Goal: Transaction & Acquisition: Purchase product/service

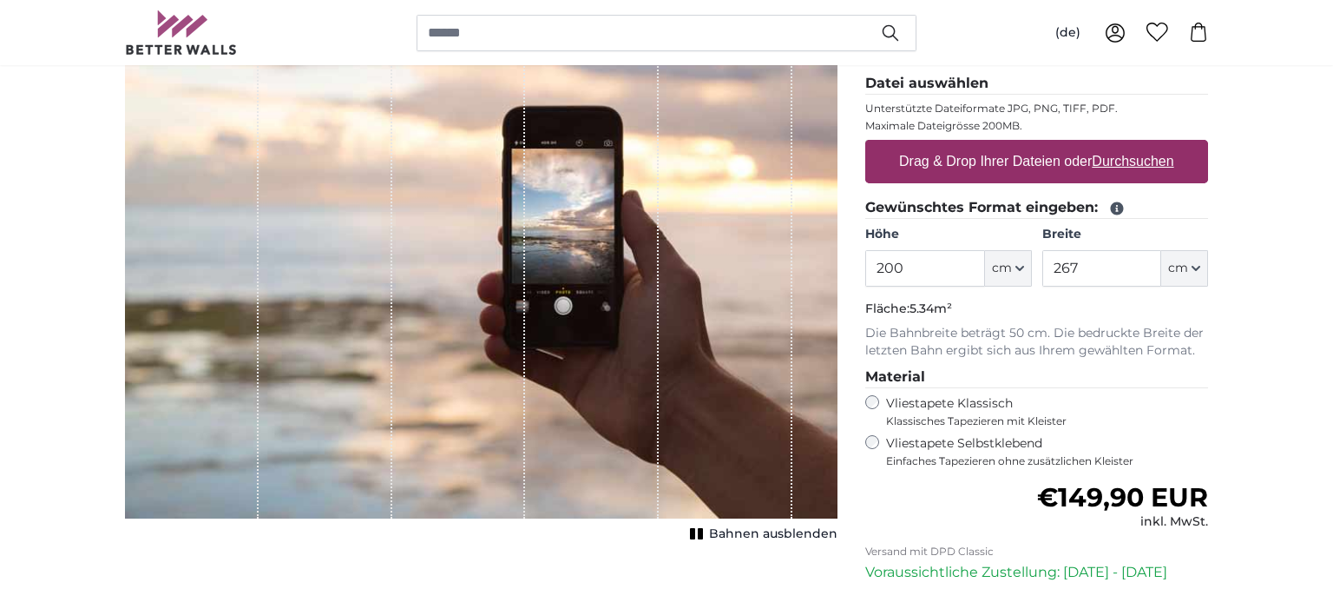
scroll to position [274, 0]
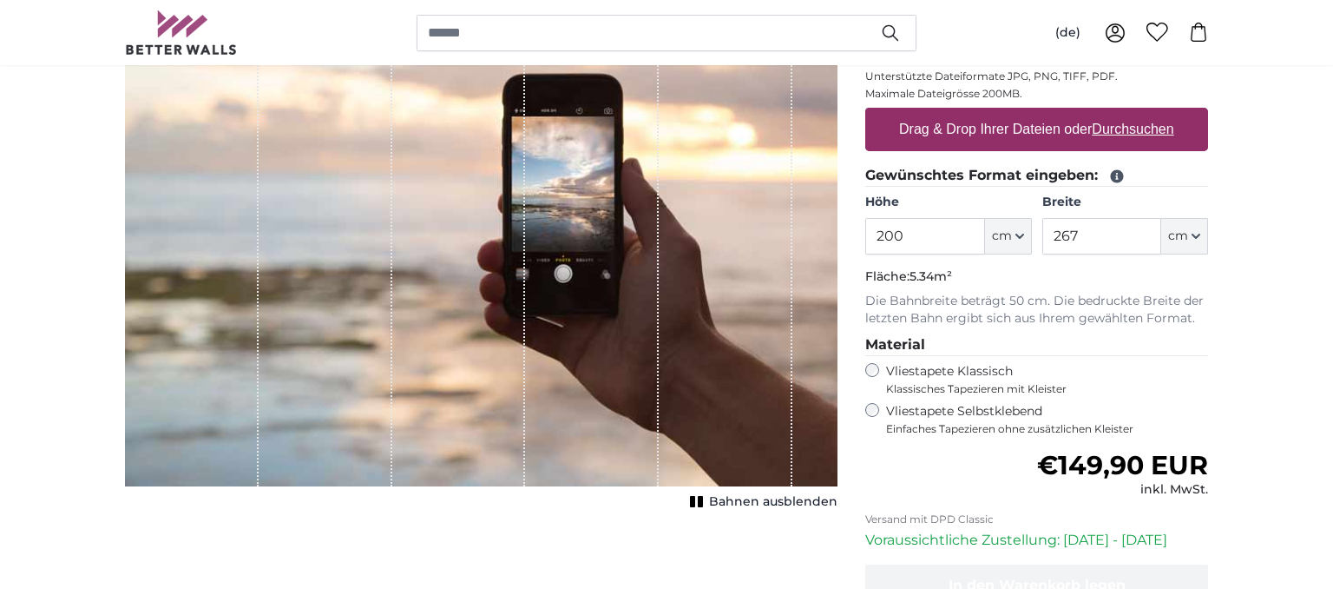
click at [955, 114] on label "Drag & Drop Ihrer Dateien oder Durchsuchen" at bounding box center [1036, 129] width 289 height 35
click at [955, 113] on input "Drag & Drop Ihrer Dateien oder Durchsuchen" at bounding box center [1036, 110] width 343 height 5
type input "**********"
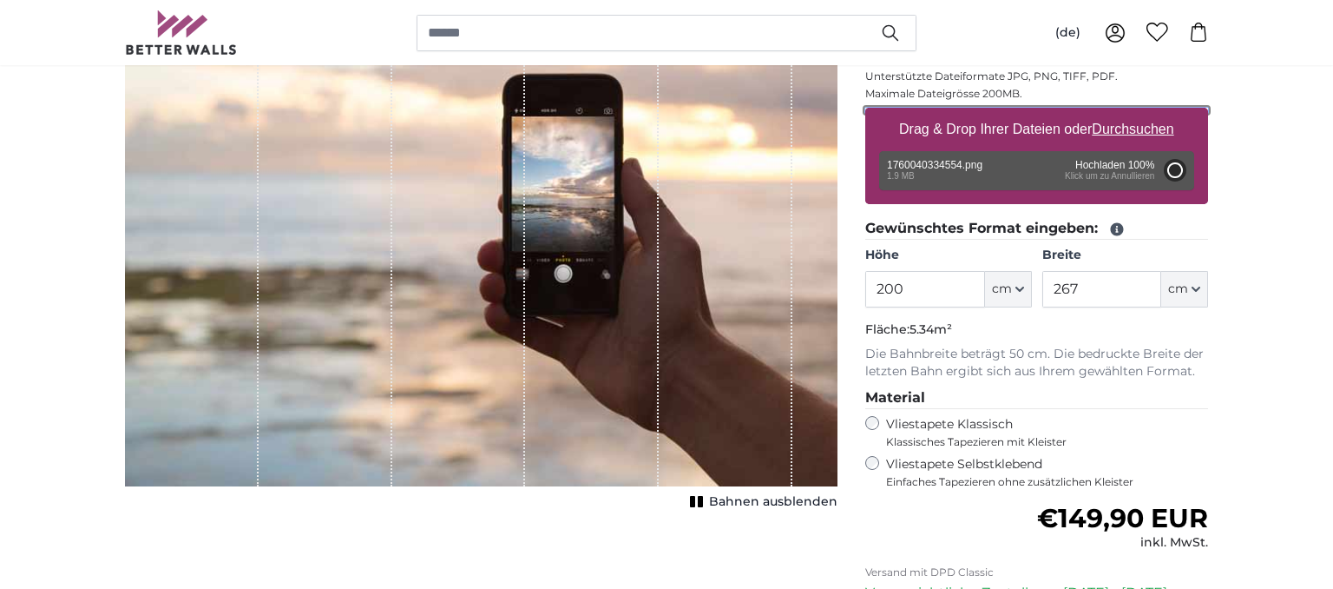
type input "66"
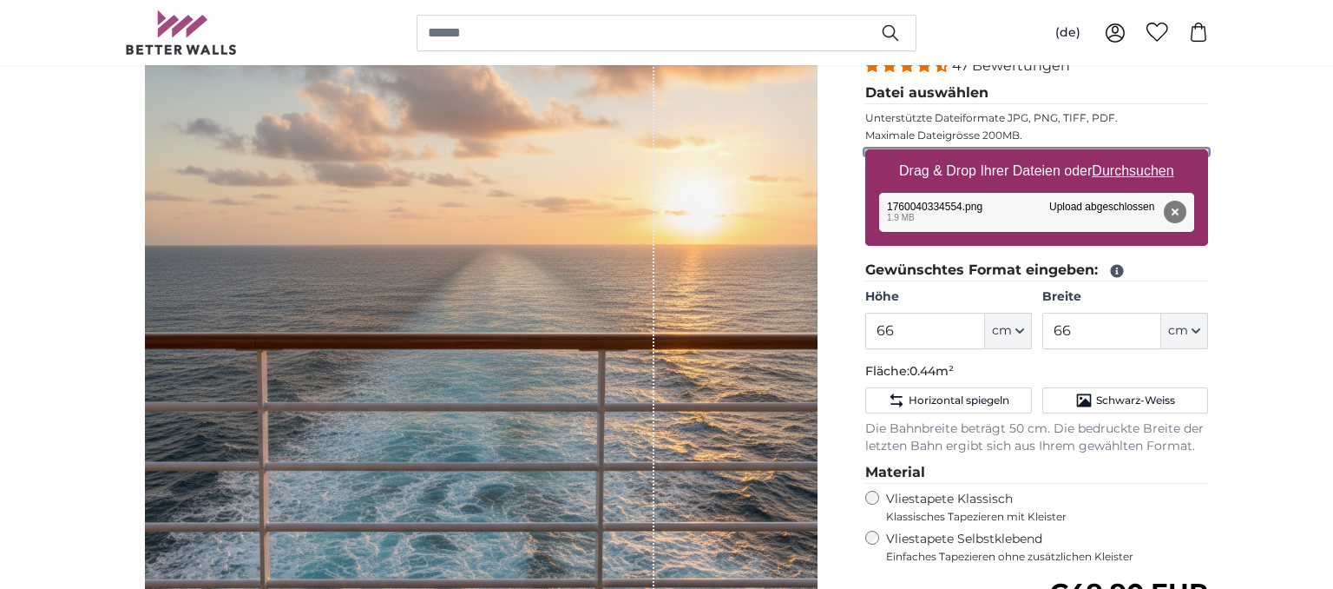
scroll to position [274, 0]
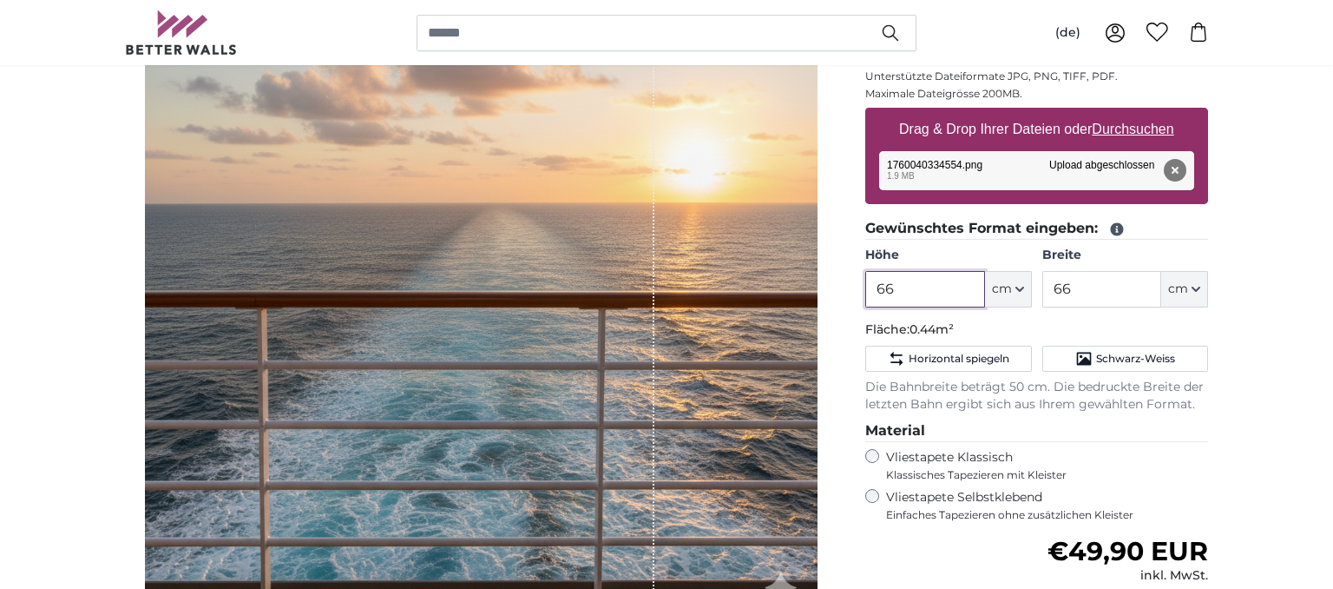
drag, startPoint x: 934, startPoint y: 290, endPoint x: 840, endPoint y: 292, distance: 93.8
click at [865, 292] on input "66" at bounding box center [924, 289] width 119 height 36
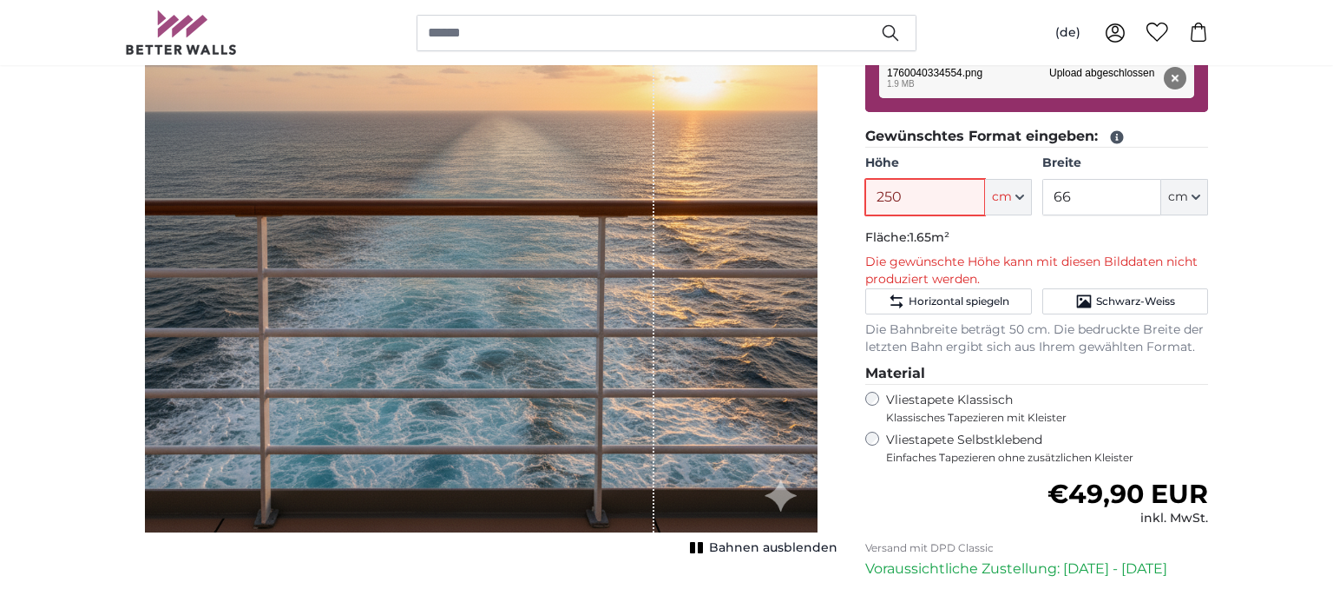
scroll to position [0, 0]
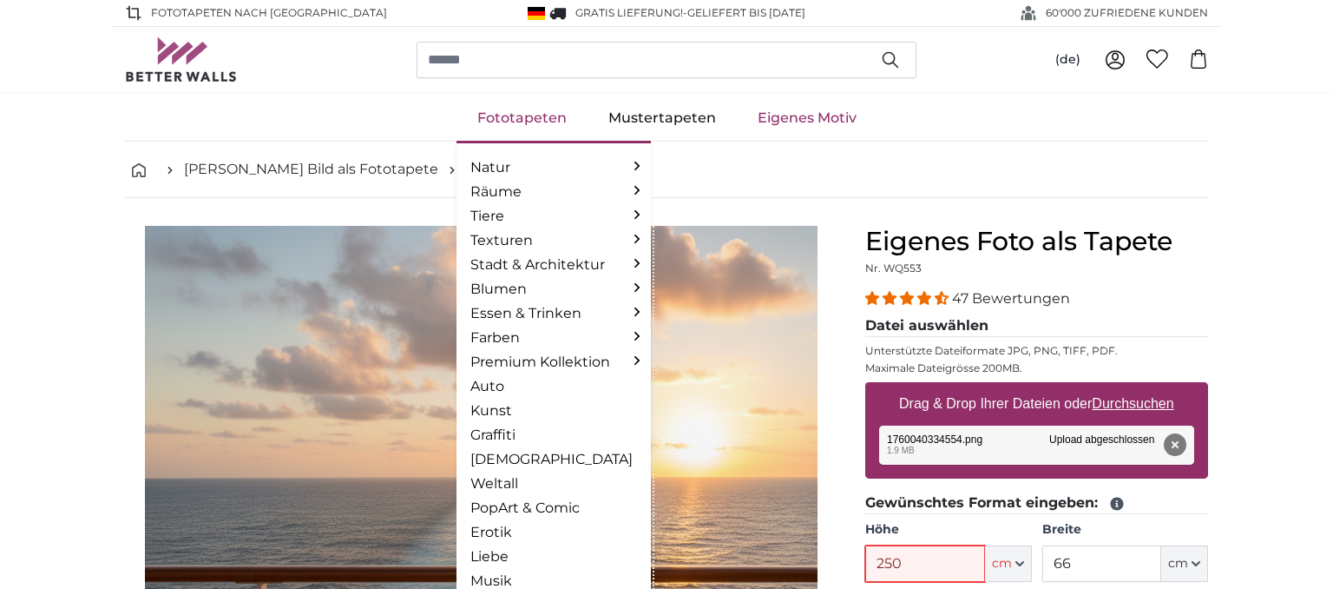
type input "250"
click at [535, 122] on link "Fototapeten" at bounding box center [522, 117] width 131 height 45
